Goal: Go to known website: Access a specific website the user already knows

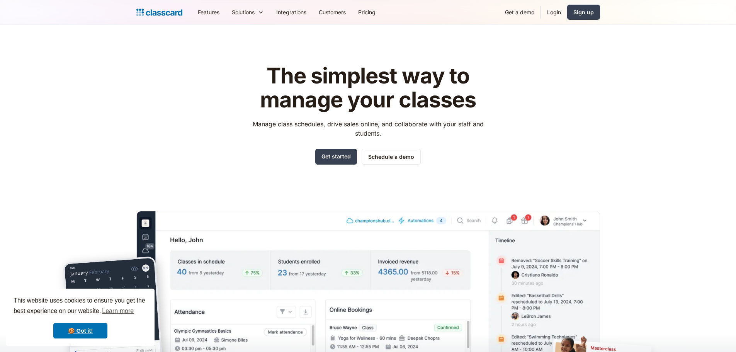
click at [549, 14] on link "Login" at bounding box center [554, 11] width 26 height 17
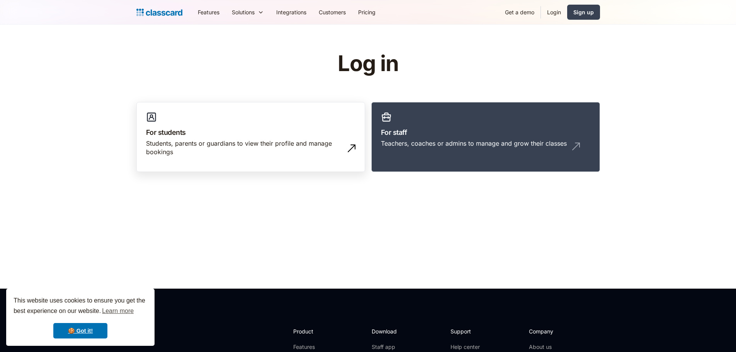
click at [279, 133] on h3 "For students" at bounding box center [250, 132] width 209 height 10
click at [463, 137] on h3 "For staff" at bounding box center [485, 132] width 209 height 10
